Goal: Task Accomplishment & Management: Manage account settings

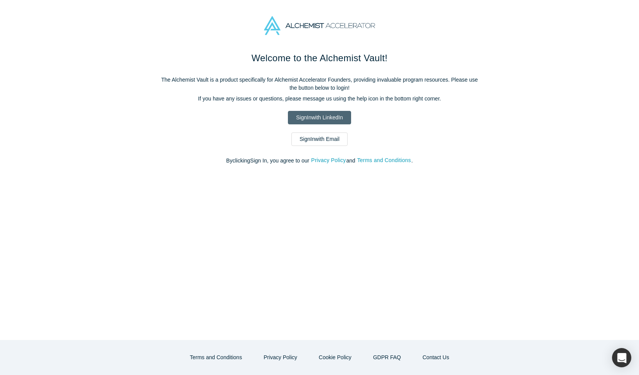
click at [326, 120] on link "Sign In with LinkedIn" at bounding box center [319, 117] width 63 height 13
